Goal: Transaction & Acquisition: Purchase product/service

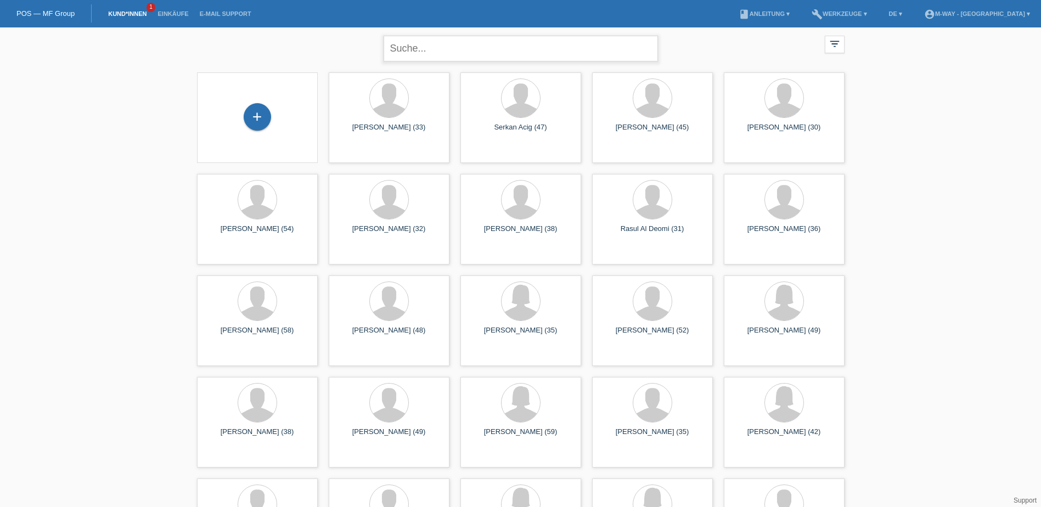
click at [498, 48] on input "text" at bounding box center [521, 49] width 274 height 26
type input "popp"
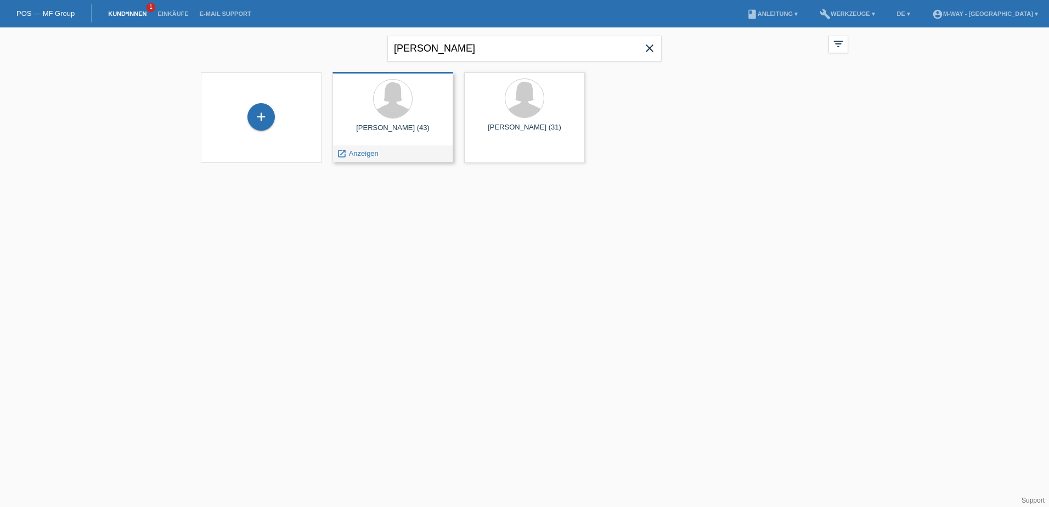
click at [396, 154] on div "launch Anzeigen" at bounding box center [393, 153] width 120 height 16
click at [368, 159] on div "launch Anzeigen" at bounding box center [357, 153] width 49 height 16
click at [367, 154] on span "Anzeigen" at bounding box center [364, 153] width 30 height 8
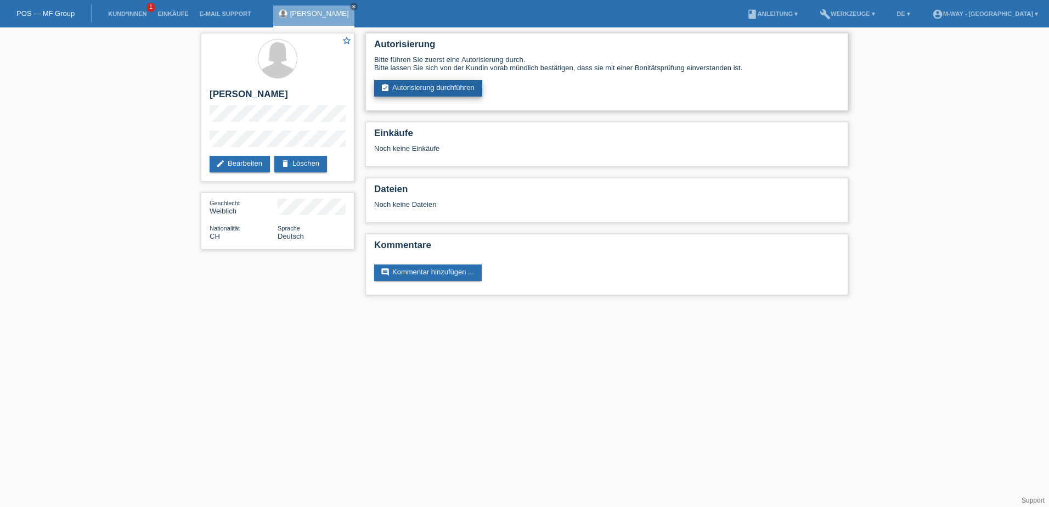
click at [408, 82] on link "assignment_turned_in Autorisierung durchführen" at bounding box center [428, 88] width 108 height 16
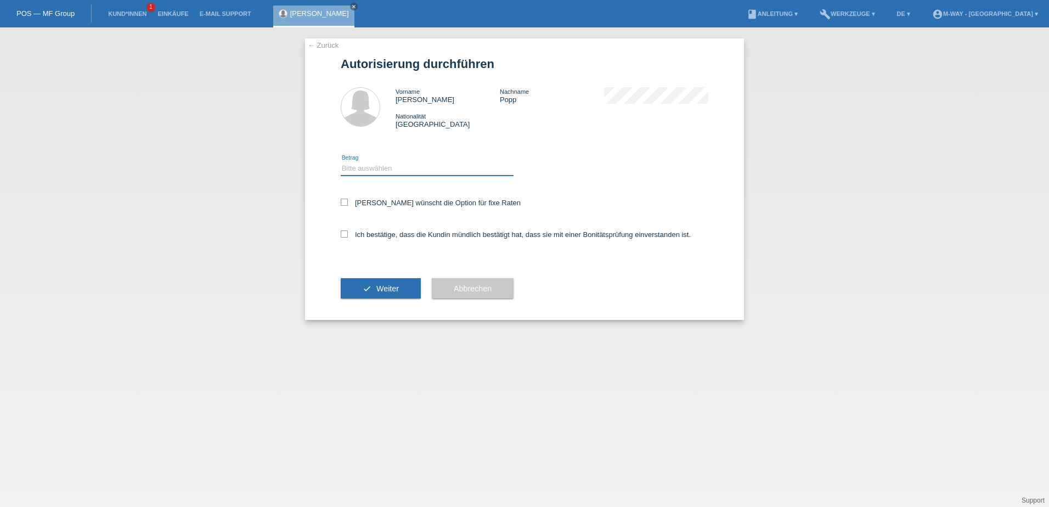
click at [420, 165] on select "Bitte auswählen CHF 1.00 - CHF 499.00 CHF 500.00 - CHF 1'999.00 CHF 2'000.00 - …" at bounding box center [427, 168] width 173 height 13
select select "2"
click at [341, 162] on select "Bitte auswählen CHF 1.00 - CHF 499.00 CHF 500.00 - CHF 1'999.00 CHF 2'000.00 - …" at bounding box center [427, 168] width 173 height 13
click at [345, 203] on icon at bounding box center [344, 202] width 7 height 7
click at [345, 203] on input "Kundin wünscht die Option für fixe Raten" at bounding box center [344, 202] width 7 height 7
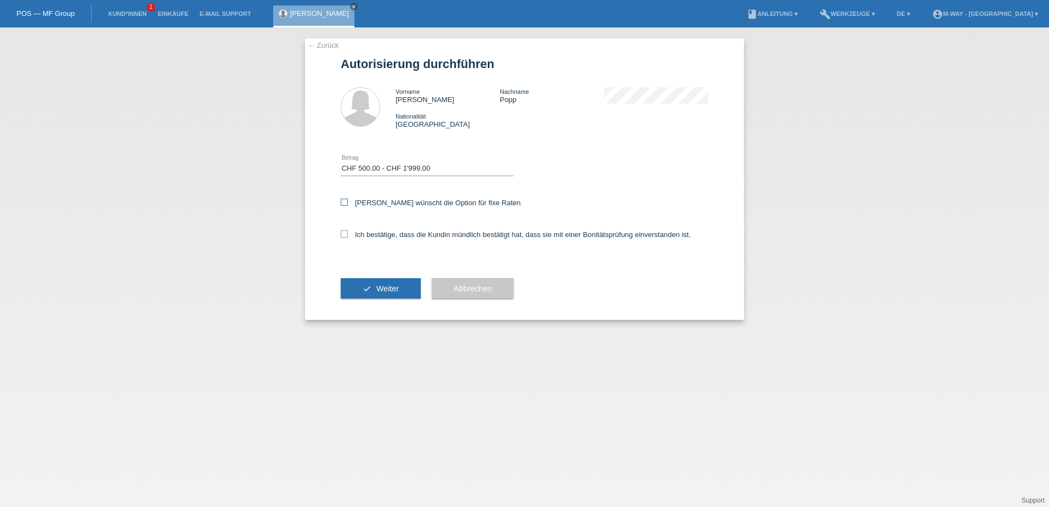
checkbox input "true"
click at [345, 232] on icon at bounding box center [344, 233] width 7 height 7
click at [345, 232] on input "Ich bestätige, dass die Kundin mündlich bestätigt hat, dass sie mit einer Bonit…" at bounding box center [344, 233] width 7 height 7
checkbox input "true"
click at [380, 283] on button "check Weiter" at bounding box center [381, 288] width 80 height 21
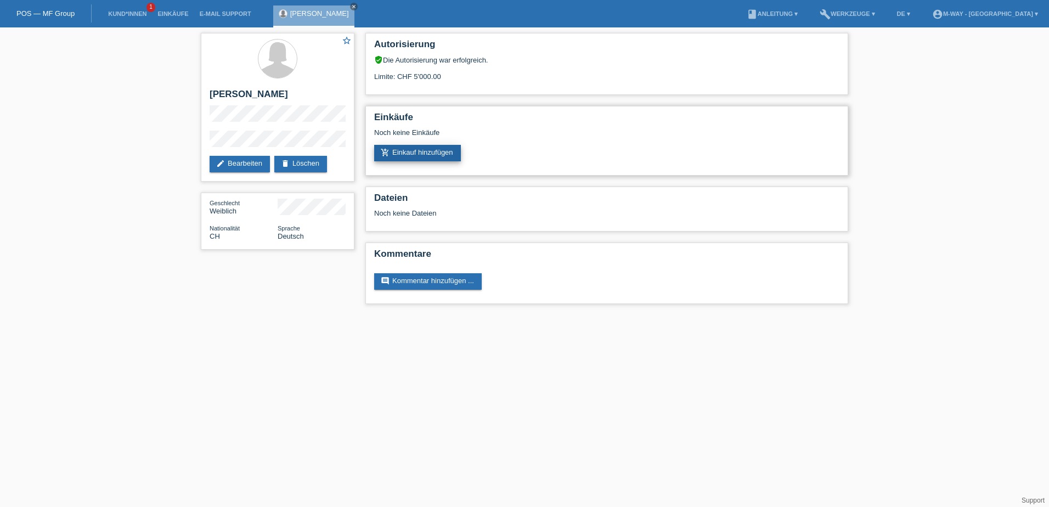
click at [431, 156] on link "add_shopping_cart Einkauf hinzufügen" at bounding box center [417, 153] width 87 height 16
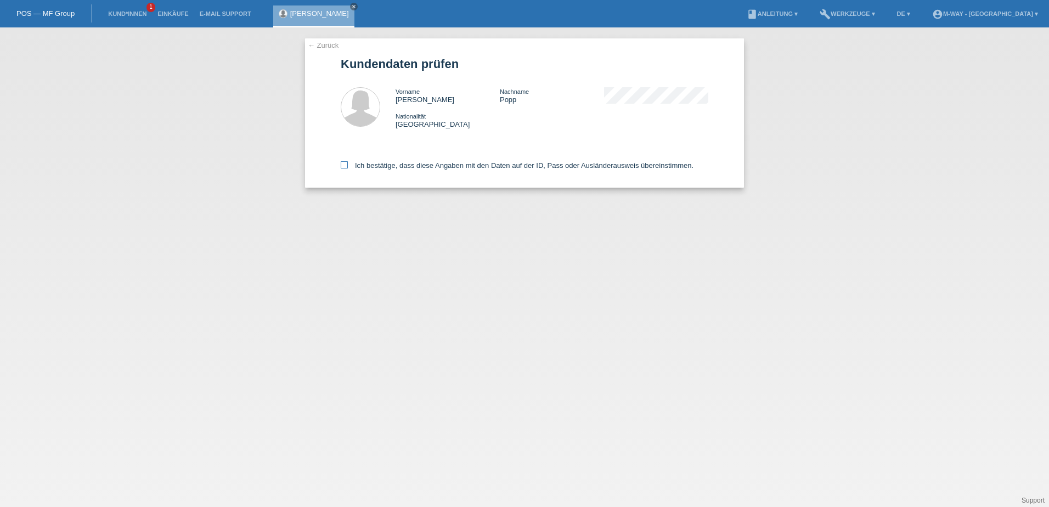
click at [346, 166] on icon at bounding box center [344, 164] width 7 height 7
click at [346, 166] on input "Ich bestätige, dass diese Angaben mit den Daten auf der ID, Pass oder Ausländer…" at bounding box center [344, 164] width 7 height 7
checkbox input "true"
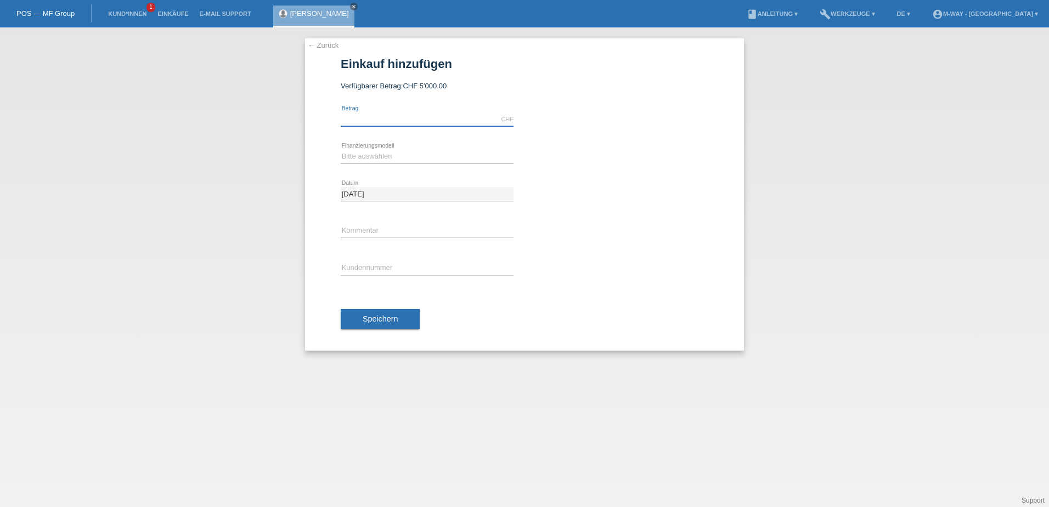
click at [390, 118] on input "text" at bounding box center [427, 120] width 173 height 14
type input "1814.85"
click at [387, 227] on input "text" at bounding box center [427, 231] width 173 height 14
click at [358, 263] on input "text" at bounding box center [427, 269] width 173 height 14
type input "K383559"
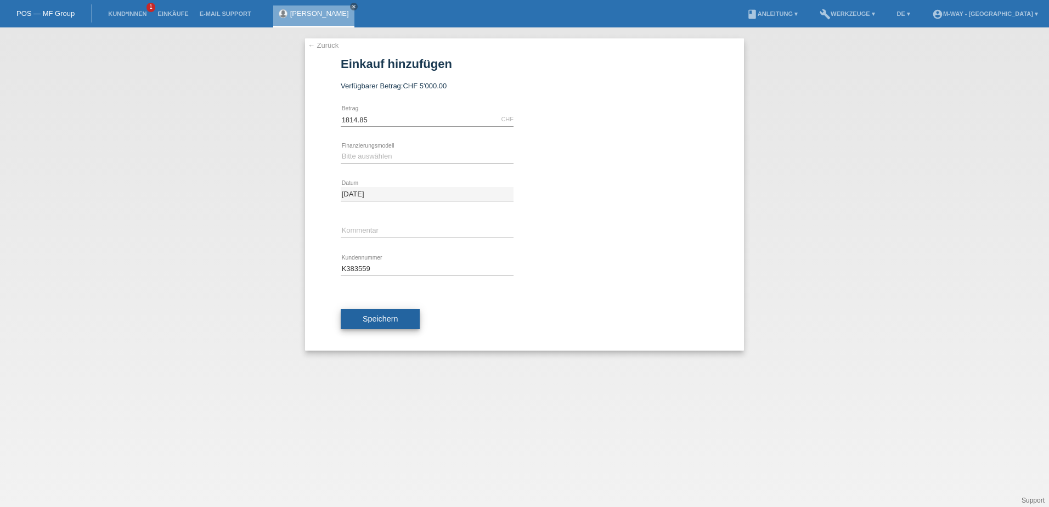
click at [373, 318] on span "Speichern" at bounding box center [380, 318] width 35 height 9
click at [415, 149] on div "Bitte auswählen Fixe Raten Kauf auf Rechnung mit Teilzahlungsoption error Finan…" at bounding box center [427, 156] width 173 height 37
click at [412, 158] on select "Bitte auswählen Fixe Raten Kauf auf Rechnung mit Teilzahlungsoption" at bounding box center [427, 156] width 173 height 13
select select "77"
click at [341, 150] on select "Bitte auswählen Fixe Raten Kauf auf Rechnung mit Teilzahlungsoption" at bounding box center [427, 156] width 173 height 13
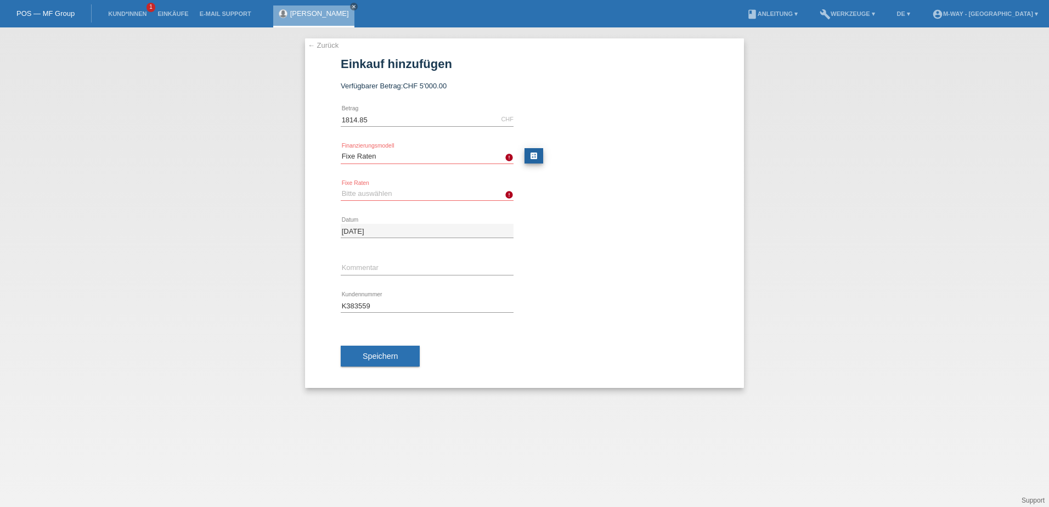
click at [529, 159] on link "calculate" at bounding box center [534, 155] width 19 height 15
type input "1814.85"
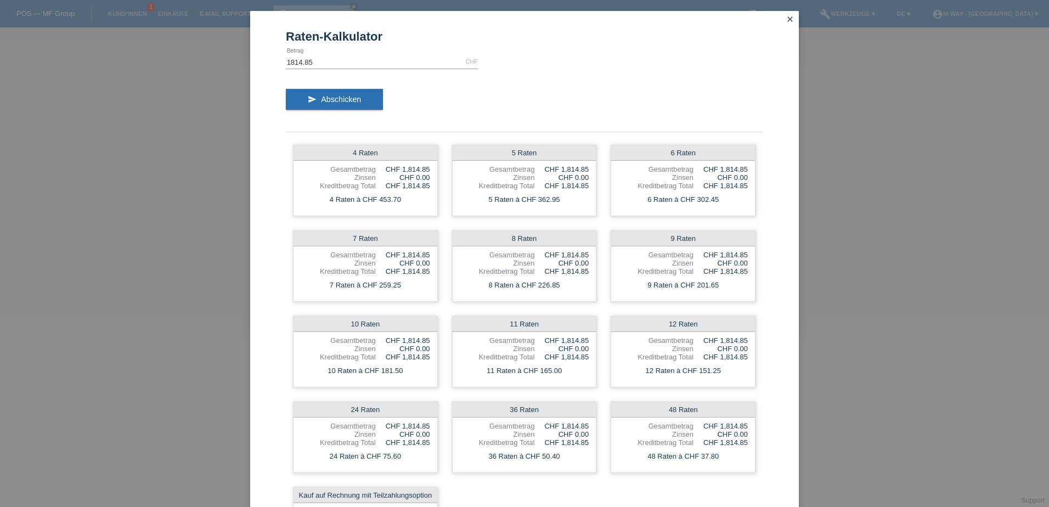
click at [789, 17] on icon "close" at bounding box center [790, 19] width 9 height 9
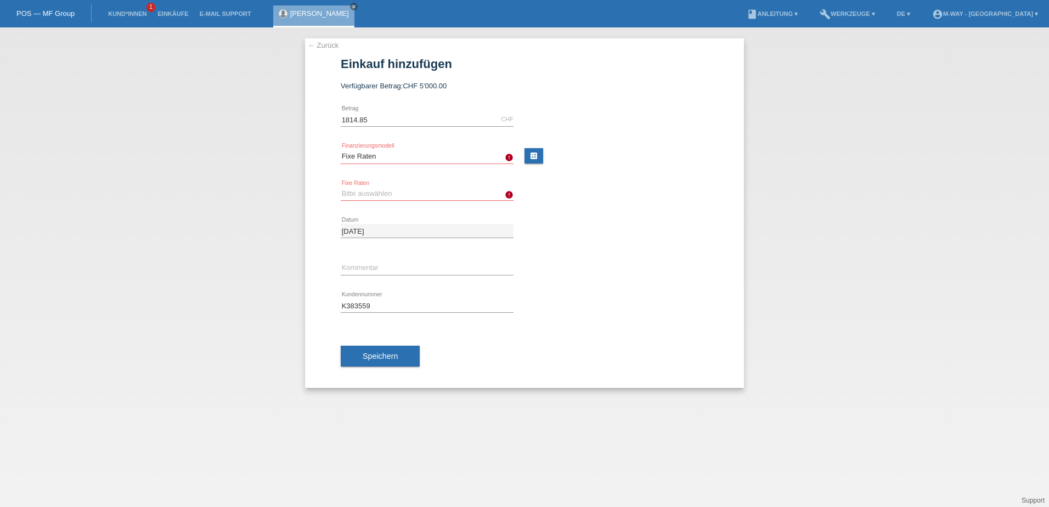
click at [419, 195] on select "Bitte auswählen 4 Raten 5 Raten 6 Raten 7 Raten 8 Raten 9 Raten 10 Raten 11 Rat…" at bounding box center [427, 193] width 173 height 13
select select "202"
click at [341, 187] on select "Bitte auswählen 4 Raten 5 Raten 6 Raten 7 Raten 8 Raten 9 Raten 10 Raten 11 Rat…" at bounding box center [427, 193] width 173 height 13
click at [389, 350] on button "Speichern" at bounding box center [380, 356] width 79 height 21
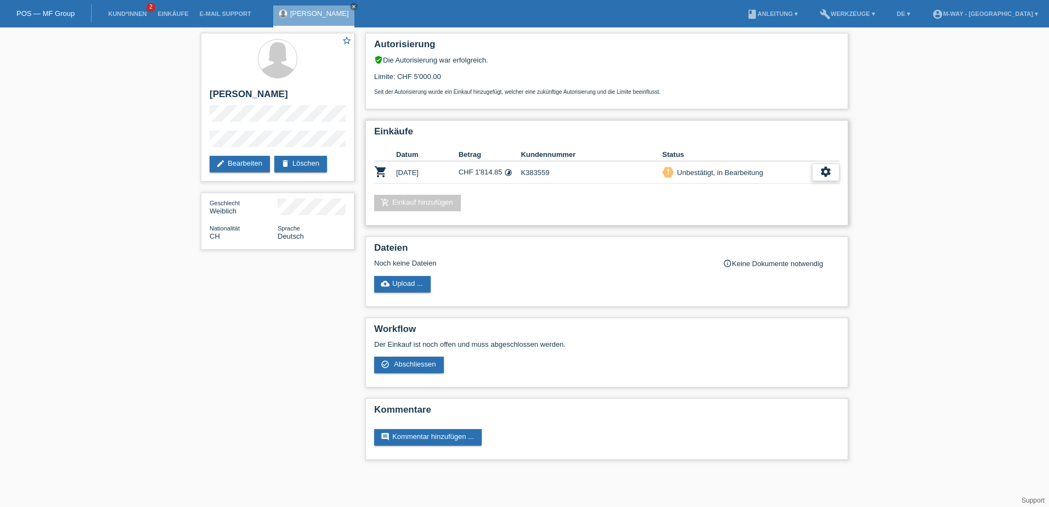
click at [820, 175] on icon "settings" at bounding box center [826, 172] width 12 height 12
click at [730, 220] on span "Abschliessen" at bounding box center [738, 222] width 46 height 13
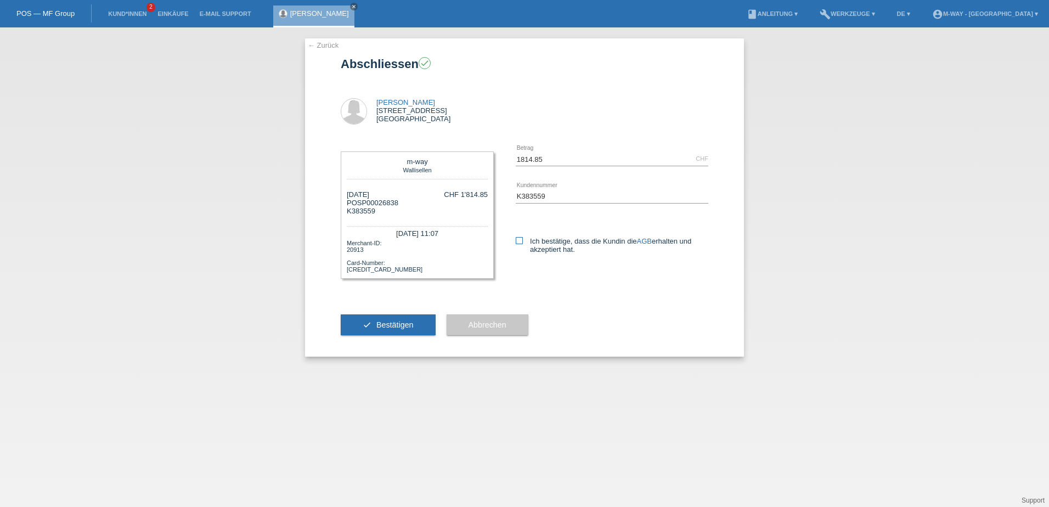
click at [523, 239] on label "Ich bestätige, dass die Kundin die AGB erhalten und akzeptiert hat." at bounding box center [612, 245] width 193 height 16
click at [519, 241] on icon at bounding box center [519, 240] width 7 height 7
click at [519, 241] on input "Ich bestätige, dass die Kundin die AGB erhalten und akzeptiert hat." at bounding box center [519, 240] width 7 height 7
checkbox input "true"
click at [390, 325] on span "Bestätigen" at bounding box center [394, 324] width 37 height 9
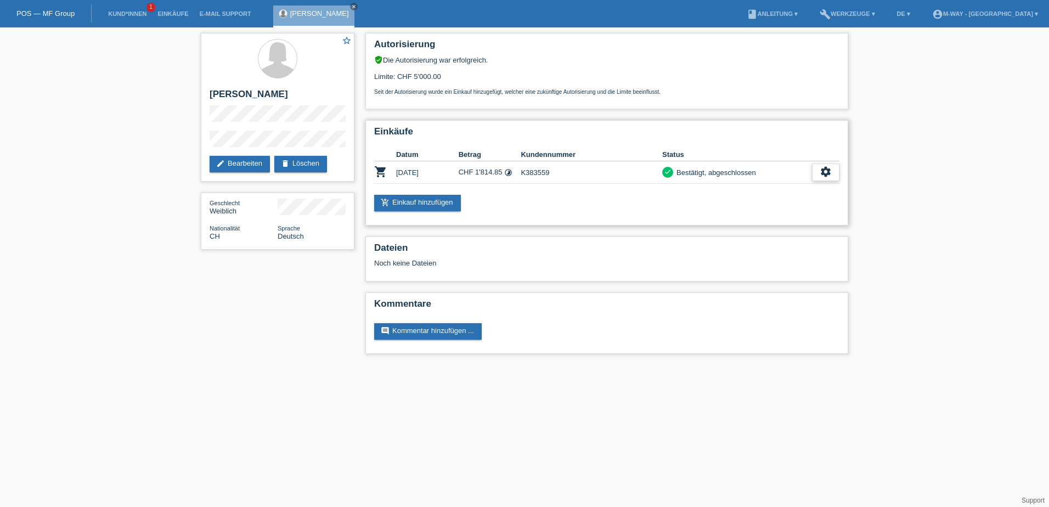
click at [822, 177] on icon "settings" at bounding box center [826, 172] width 12 height 12
click at [775, 218] on span "Quittung herunterladen" at bounding box center [785, 222] width 76 height 13
